Goal: Navigation & Orientation: Find specific page/section

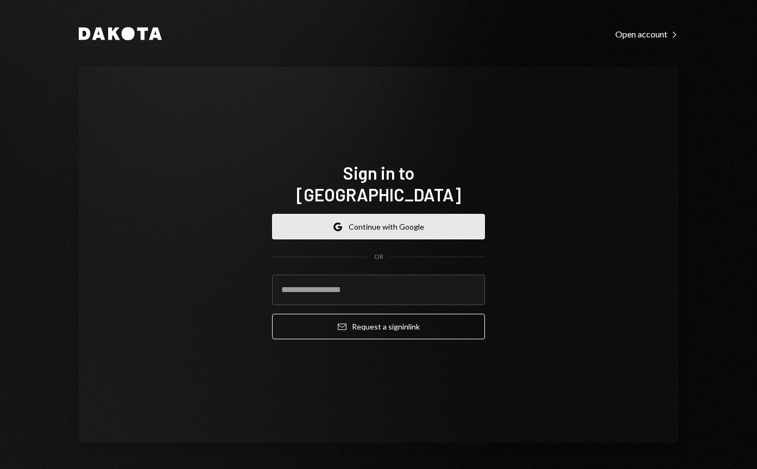
click at [383, 223] on button "Google Continue with Google" at bounding box center [378, 227] width 213 height 26
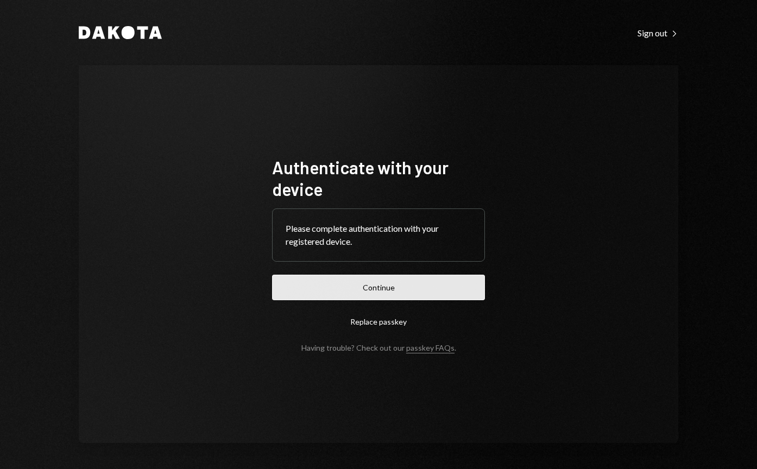
click at [457, 290] on button "Continue" at bounding box center [378, 288] width 213 height 26
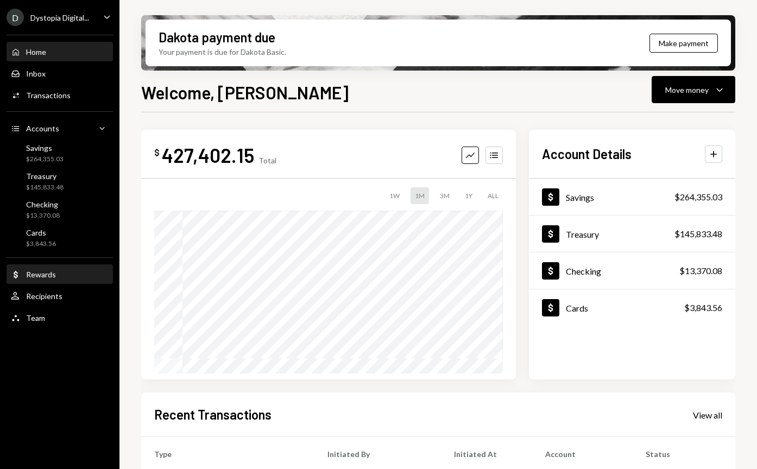
click at [71, 282] on div "Dollar Rewards" at bounding box center [60, 275] width 98 height 18
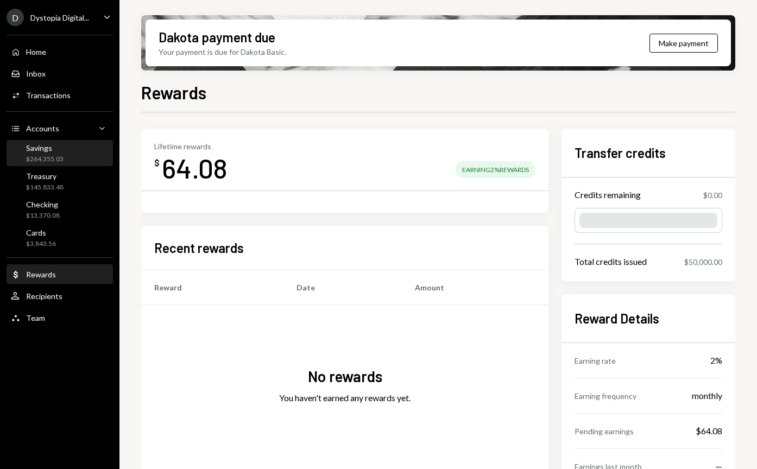
click at [55, 153] on div "Savings $264,355.03" at bounding box center [44, 153] width 37 height 21
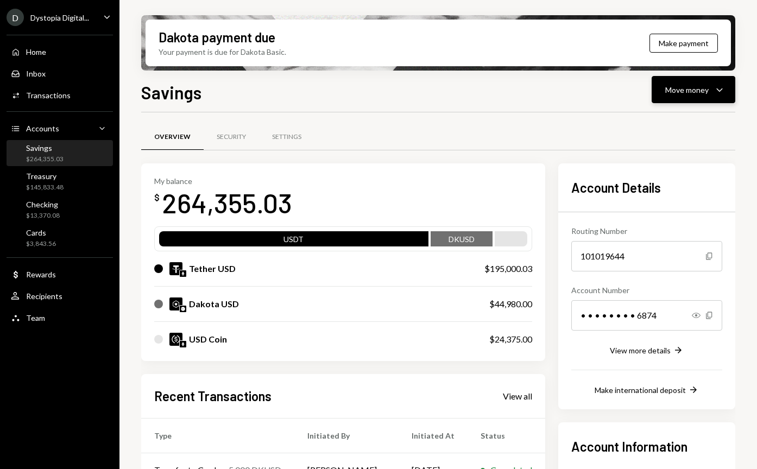
scroll to position [-1, 1]
click at [690, 92] on div "Move money" at bounding box center [686, 89] width 43 height 11
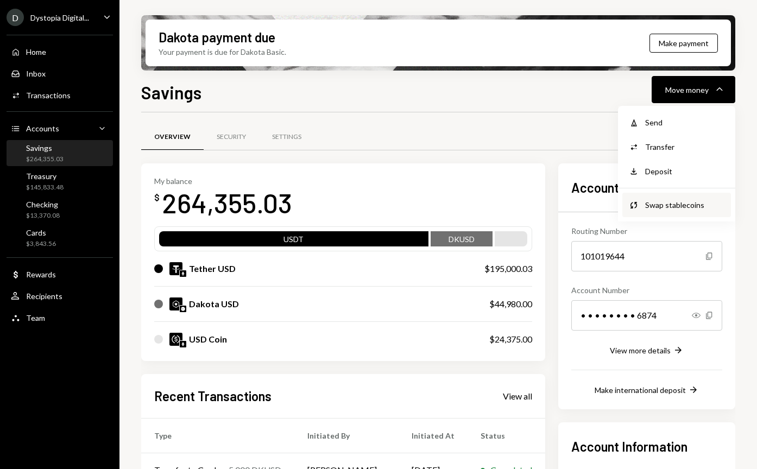
click at [678, 203] on div "Swap stablecoins" at bounding box center [684, 204] width 79 height 11
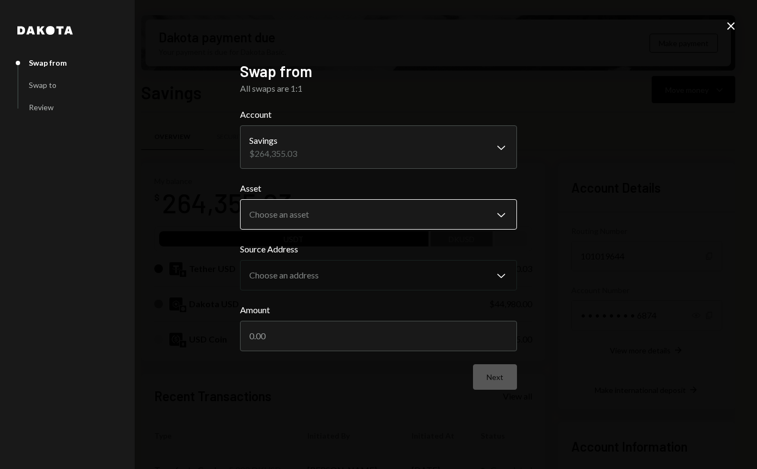
click at [329, 228] on body "D Dystopia Digital... Caret Down Home Home Inbox Inbox Activities Transactions …" at bounding box center [378, 234] width 757 height 469
click at [731, 26] on icon at bounding box center [731, 26] width 8 height 8
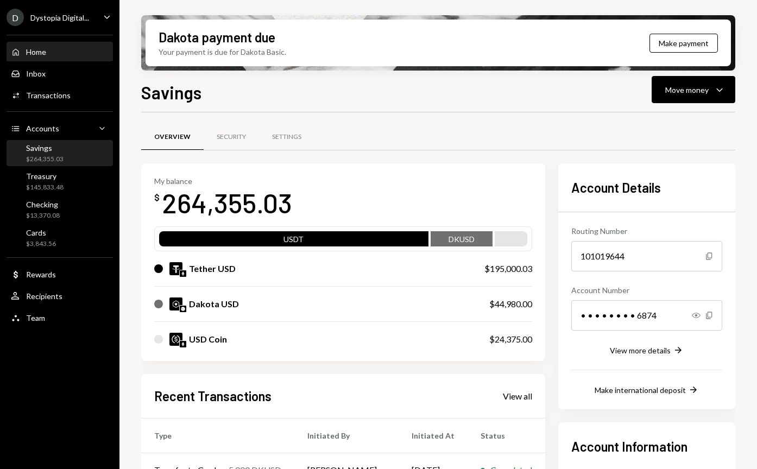
click at [62, 53] on div "Home Home" at bounding box center [60, 52] width 98 height 10
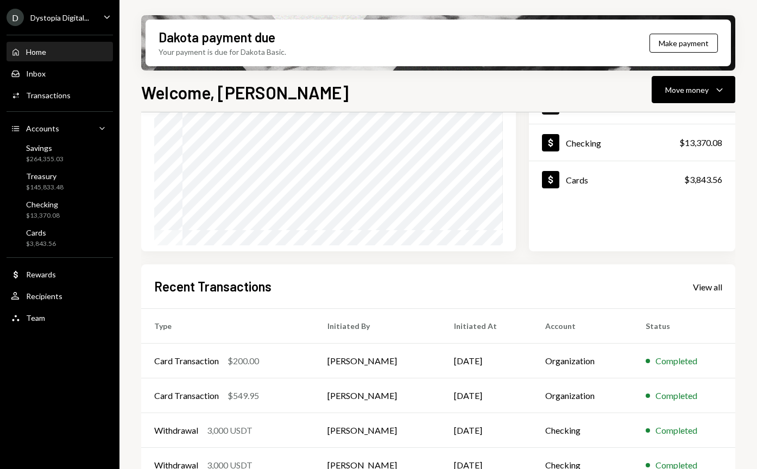
scroll to position [178, 0]
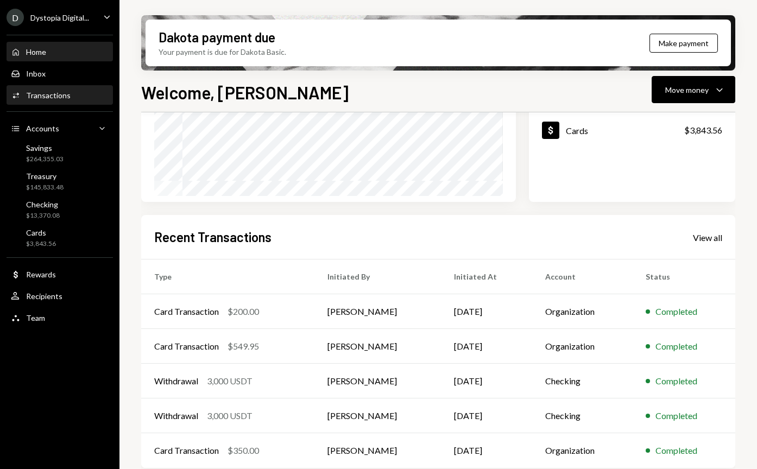
click at [92, 103] on div "Activities Transactions" at bounding box center [60, 95] width 98 height 18
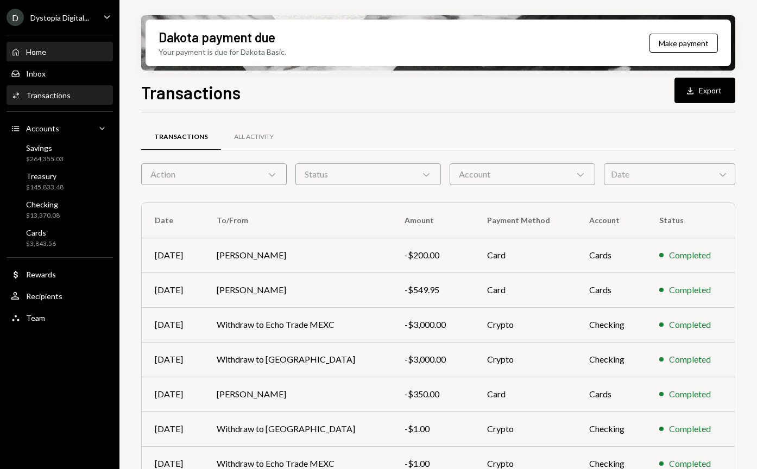
click at [39, 50] on div "Home" at bounding box center [36, 51] width 20 height 9
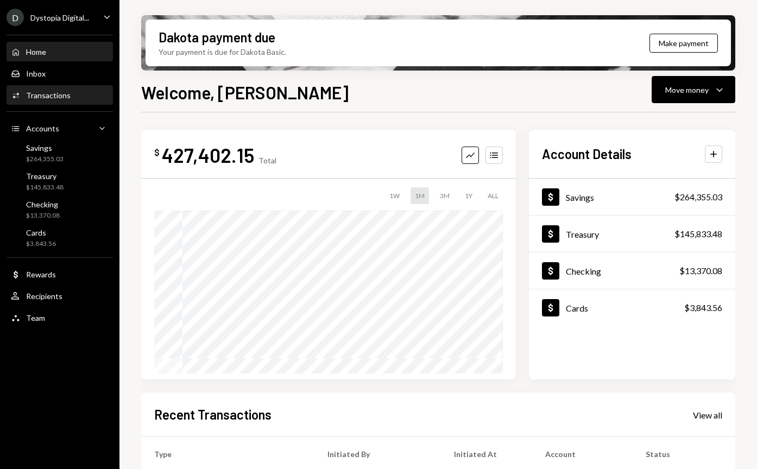
click at [41, 97] on div "Transactions" at bounding box center [48, 95] width 45 height 9
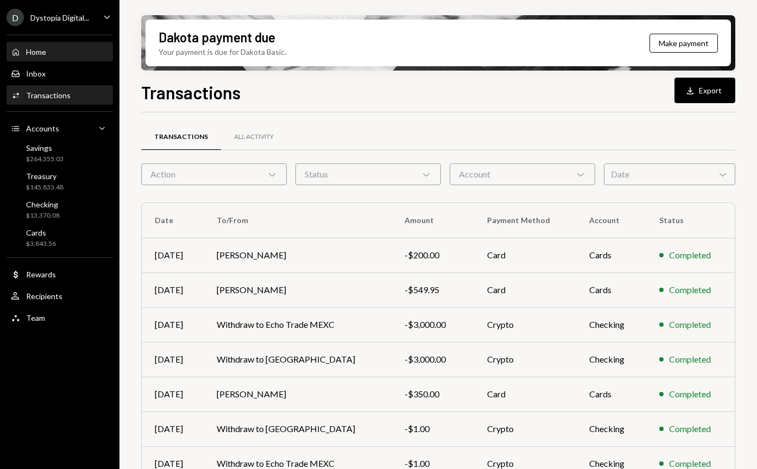
click at [66, 47] on div "Home Home" at bounding box center [60, 52] width 98 height 10
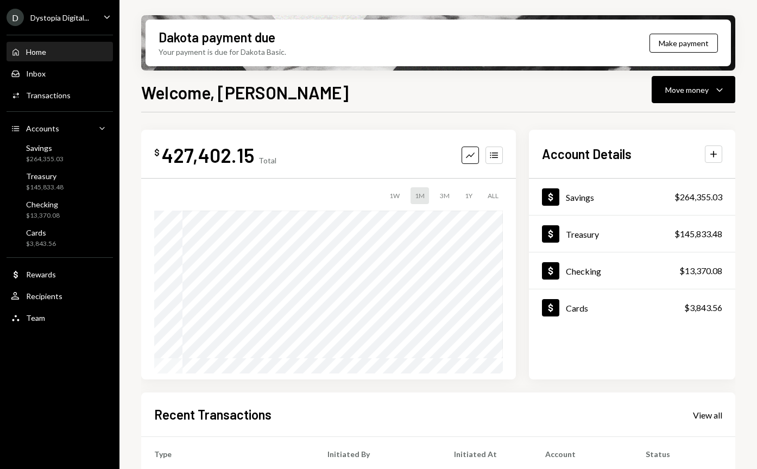
click at [75, 21] on div "Dystopia Digital..." at bounding box center [59, 17] width 59 height 9
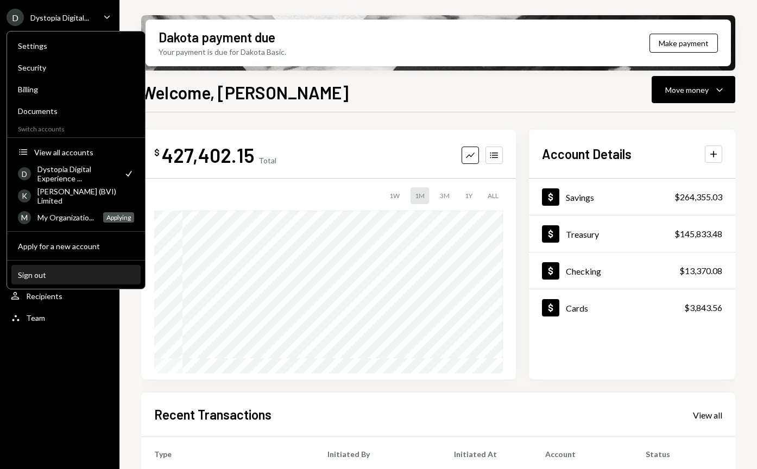
click at [40, 275] on div "Sign out" at bounding box center [76, 274] width 116 height 9
